Goal: Task Accomplishment & Management: Use online tool/utility

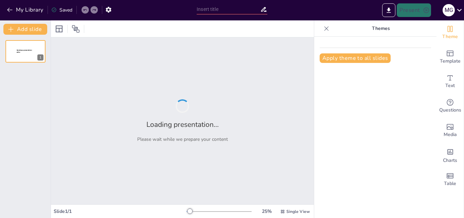
type input "The Science of Herbs: Techniques for Selecting and Authenticating Herbal Raw Ma…"
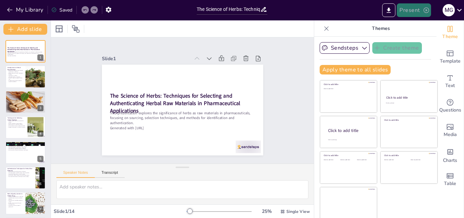
click at [427, 8] on icon "button" at bounding box center [426, 10] width 7 height 7
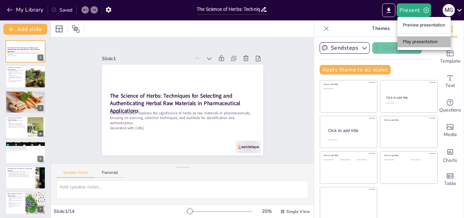
click at [418, 41] on li "Play presentation" at bounding box center [423, 41] width 53 height 11
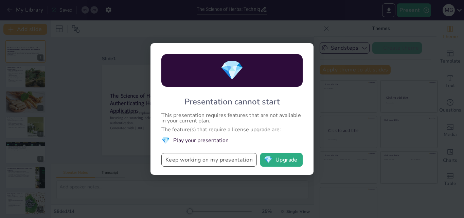
click at [216, 161] on button "Keep working on my presentation" at bounding box center [208, 160] width 95 height 14
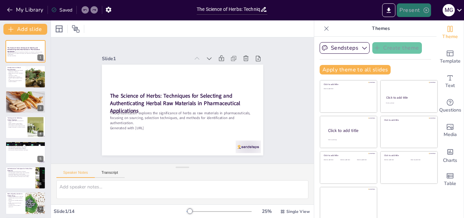
click at [421, 8] on button "Present" at bounding box center [414, 10] width 34 height 14
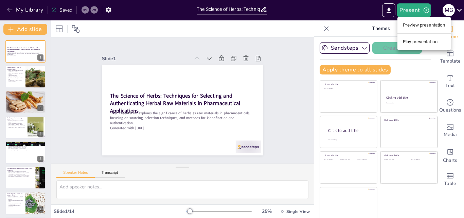
click at [416, 23] on li "Preview presentation" at bounding box center [423, 25] width 53 height 11
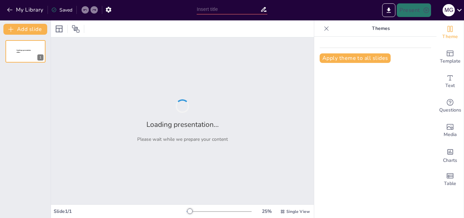
type input "The Science of Herbs: Techniques for Selecting and Authenticating Herbal Raw Ma…"
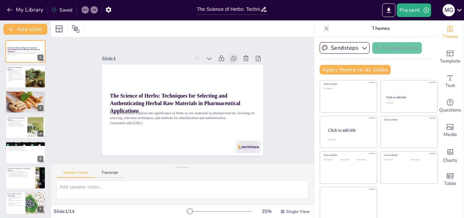
click at [198, 161] on icon at bounding box center [192, 165] width 9 height 9
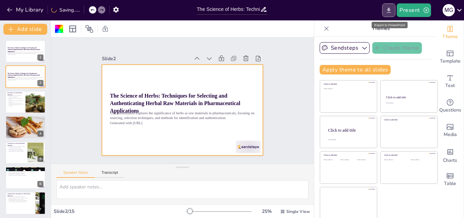
click at [385, 10] on button "Export to PowerPoint" at bounding box center [388, 10] width 13 height 14
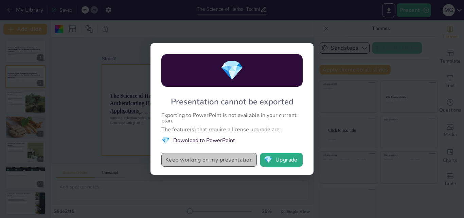
click at [244, 159] on button "Keep working on my presentation" at bounding box center [208, 160] width 95 height 14
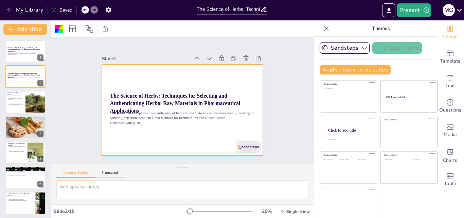
scroll to position [1, 0]
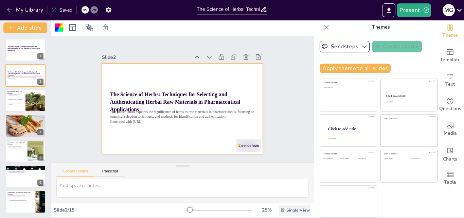
click at [280, 211] on icon at bounding box center [282, 209] width 5 height 5
click at [323, 26] on icon at bounding box center [326, 27] width 7 height 7
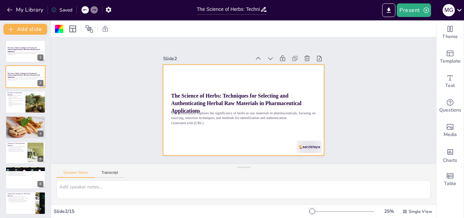
scroll to position [0, 0]
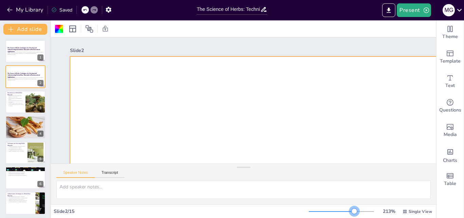
drag, startPoint x: 308, startPoint y: 210, endPoint x: 350, endPoint y: 204, distance: 42.2
click at [350, 204] on div "Slide 1 The Science of Herbs: Techniques for Selecting and Authenticating Herba…" at bounding box center [243, 118] width 385 height 197
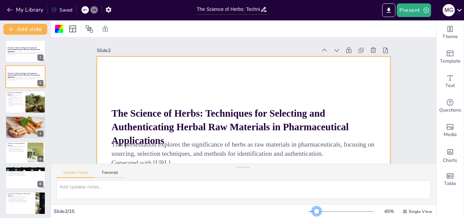
drag, startPoint x: 350, startPoint y: 210, endPoint x: 312, endPoint y: 210, distance: 38.0
click at [314, 210] on div at bounding box center [316, 210] width 5 height 5
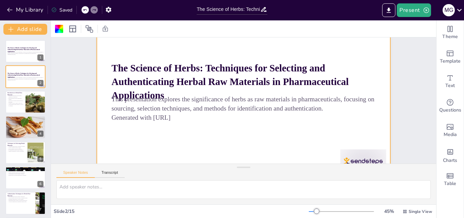
scroll to position [63, 0]
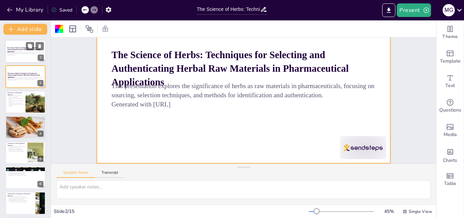
click at [26, 55] on p "Generated with [URL]" at bounding box center [25, 54] width 37 height 1
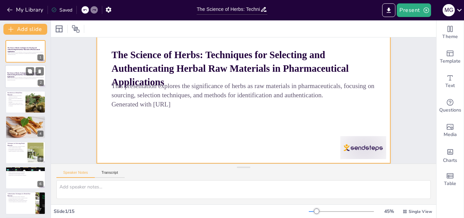
click at [37, 80] on p "Generated with [URL]" at bounding box center [25, 79] width 37 height 1
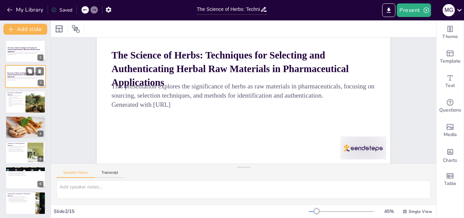
scroll to position [0, 0]
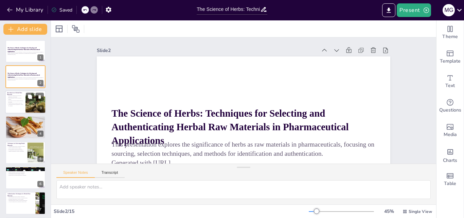
click at [23, 90] on div "Introduction to Herbal Raw Materials Herbal raw materials have historical signi…" at bounding box center [25, 90] width 41 height 0
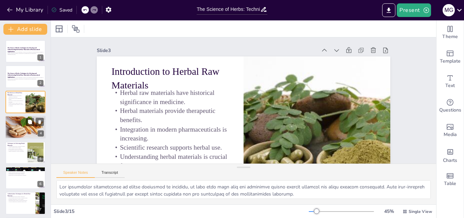
click at [15, 131] on div at bounding box center [25, 126] width 41 height 23
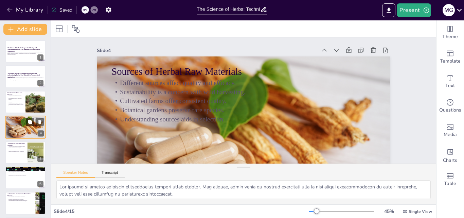
scroll to position [1, 0]
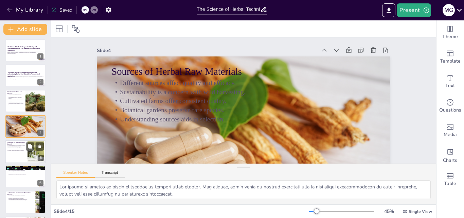
click at [27, 154] on div at bounding box center [25, 151] width 41 height 23
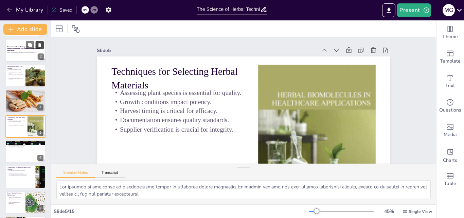
click at [38, 42] on button at bounding box center [40, 45] width 8 height 8
type textarea "Morphological analysis is a fundamental technique for identifying herbal materi…"
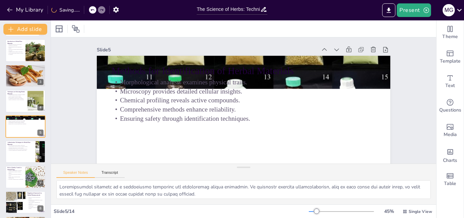
scroll to position [0, 0]
